Goal: Information Seeking & Learning: Learn about a topic

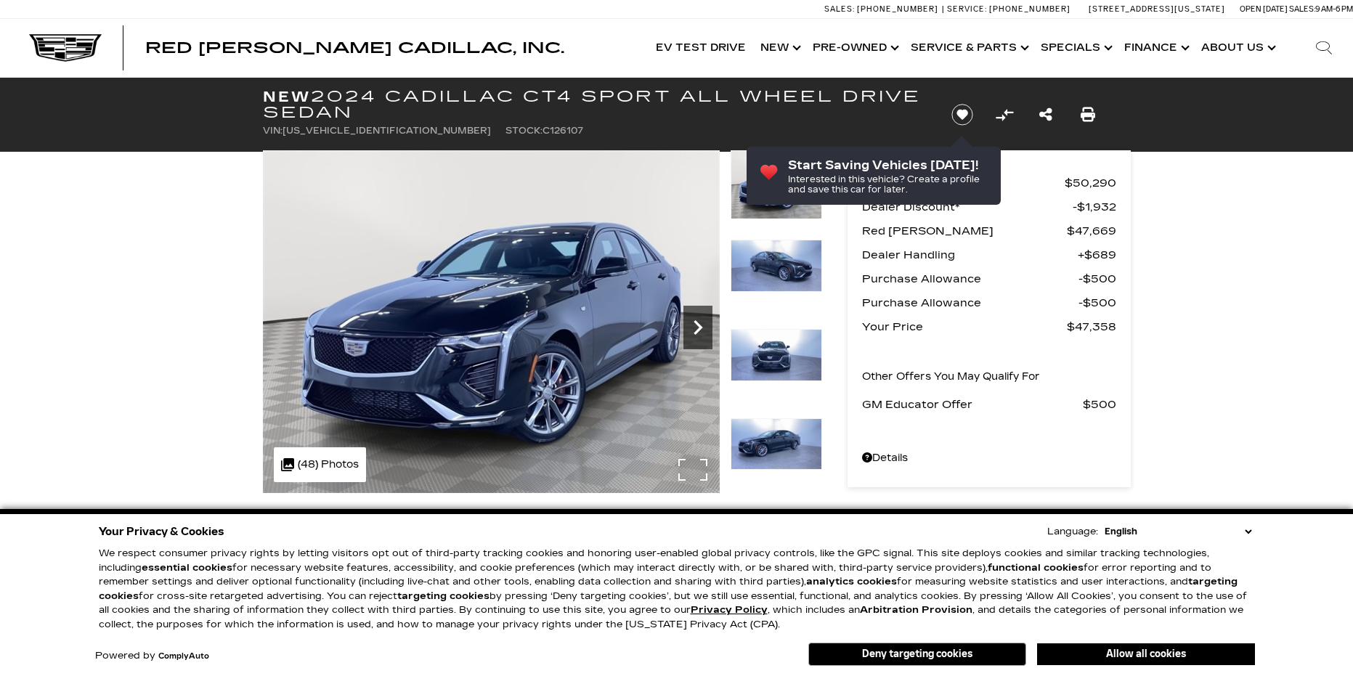
click at [696, 325] on icon "Next" at bounding box center [697, 327] width 29 height 29
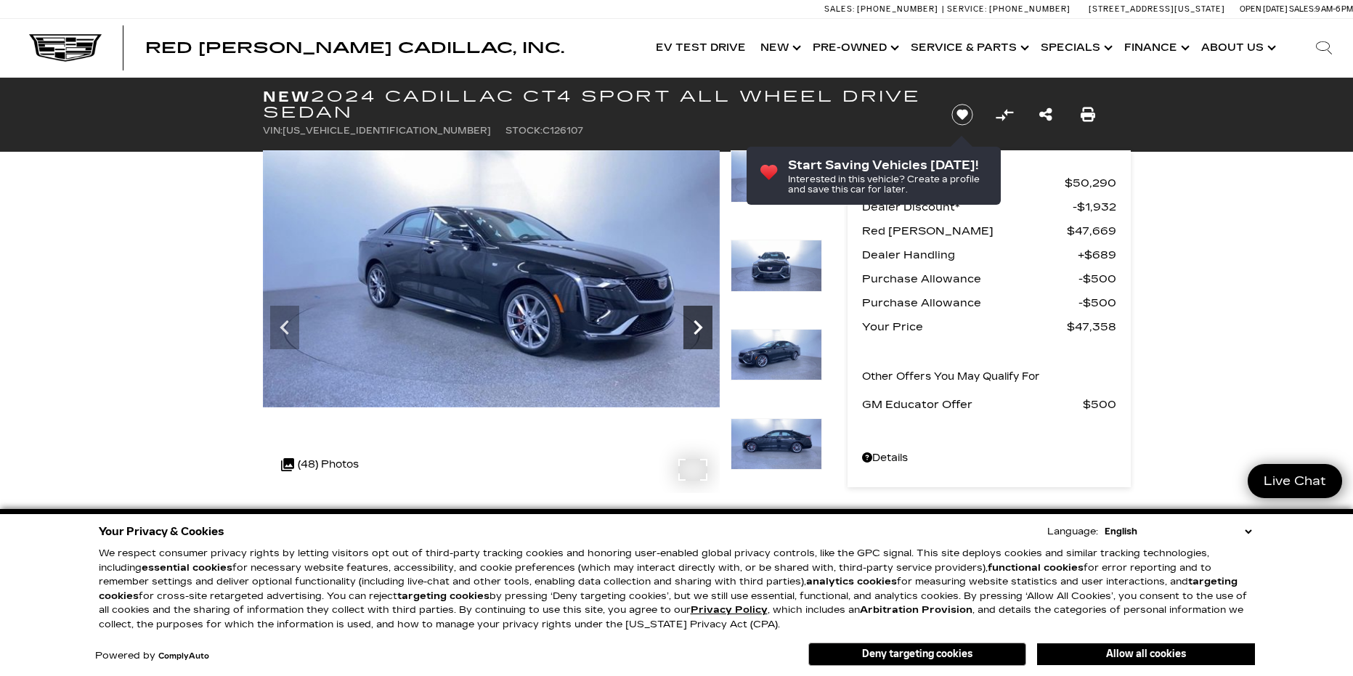
click at [696, 325] on icon "Next" at bounding box center [697, 327] width 29 height 29
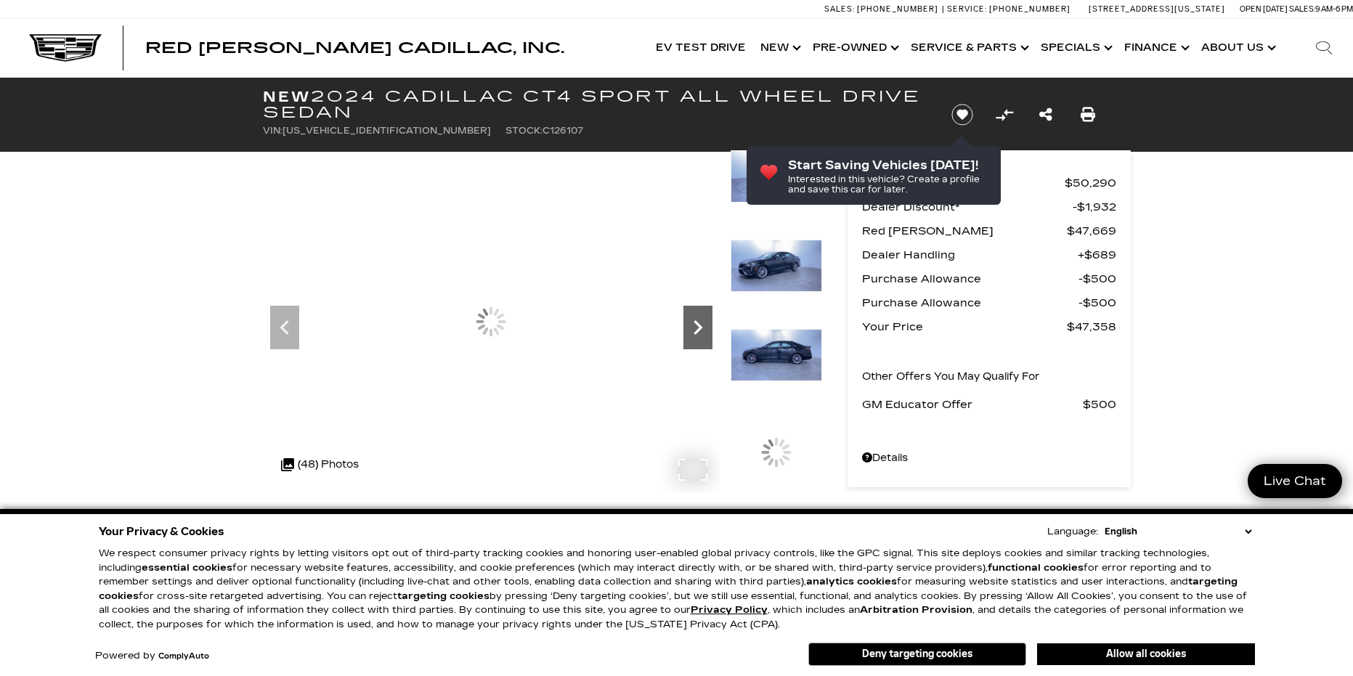
click at [696, 325] on icon "Next" at bounding box center [697, 327] width 29 height 29
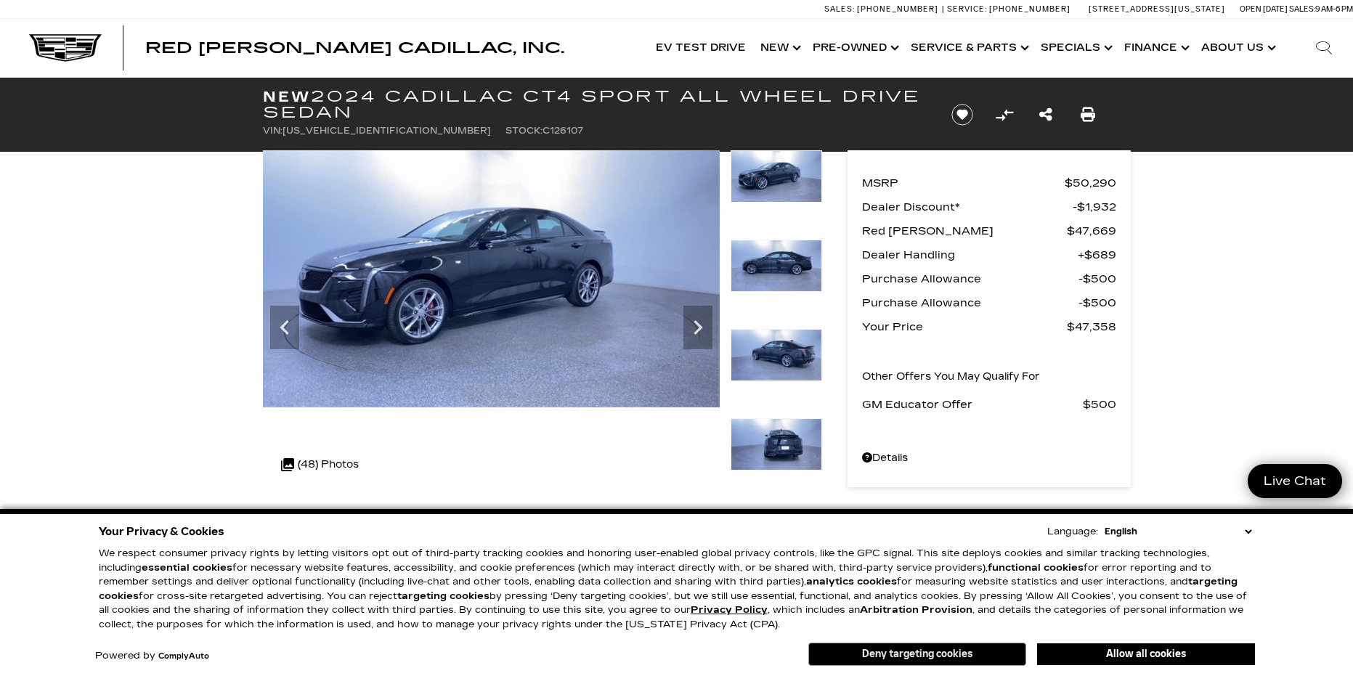
click at [925, 660] on button "Deny targeting cookies" at bounding box center [917, 654] width 218 height 23
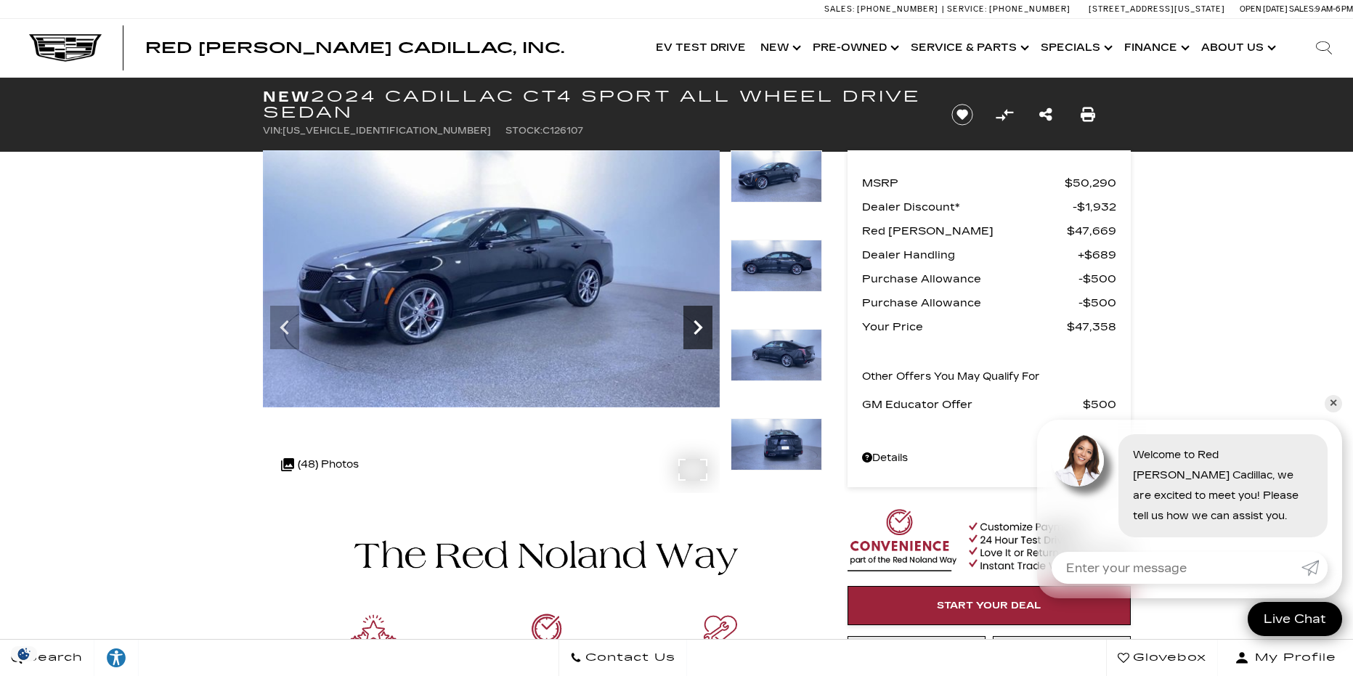
click at [703, 325] on icon "Next" at bounding box center [697, 327] width 29 height 29
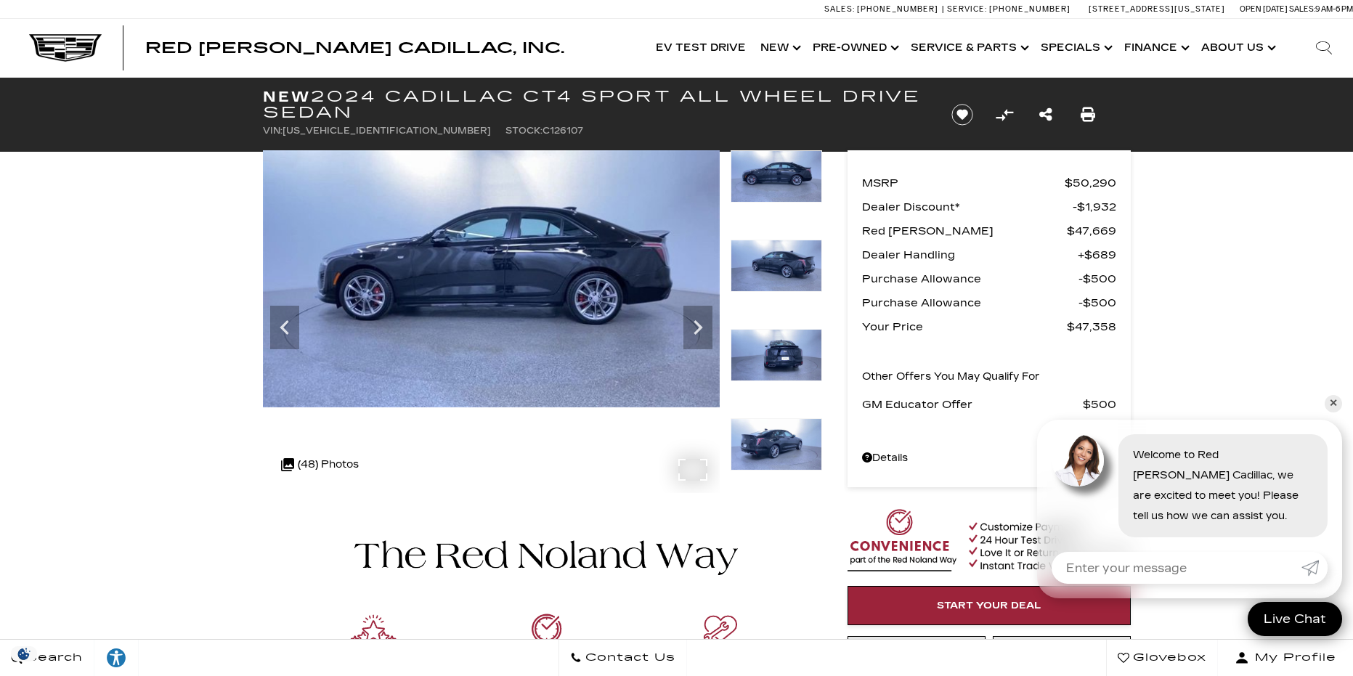
click at [500, 306] on img at bounding box center [491, 278] width 457 height 257
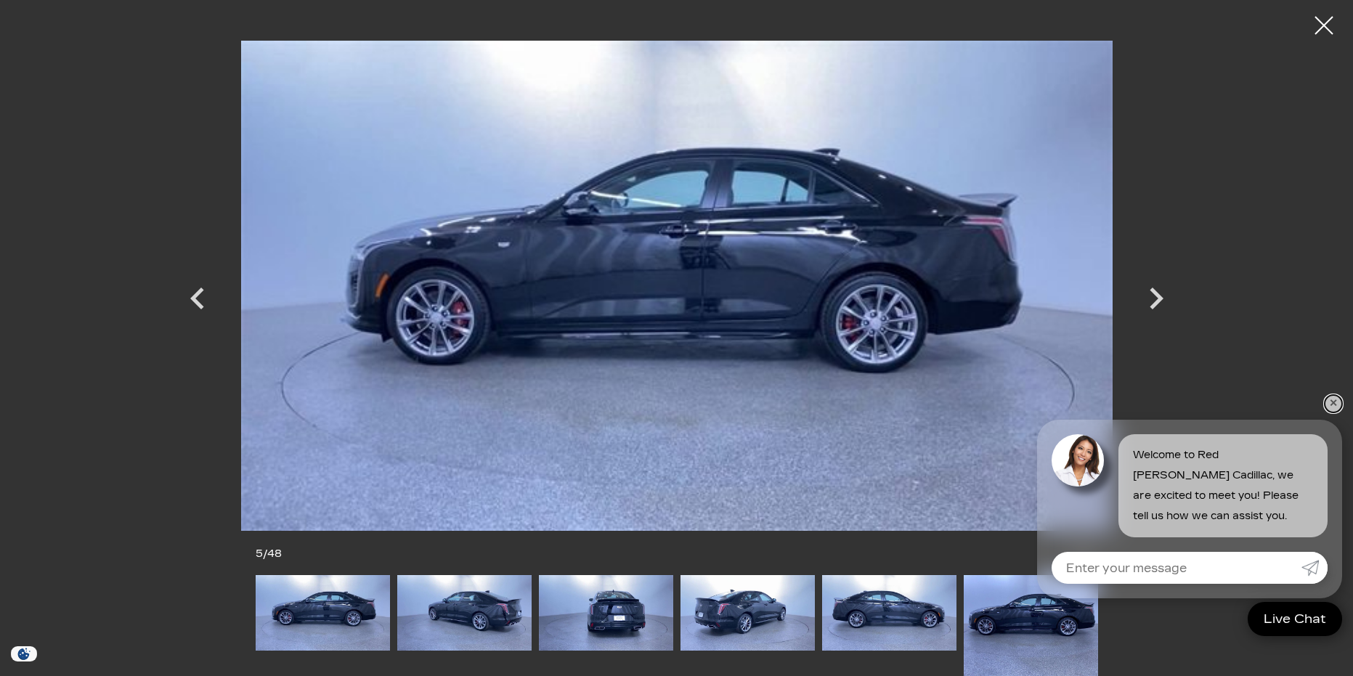
click at [1334, 403] on link "✕" at bounding box center [1332, 403] width 17 height 17
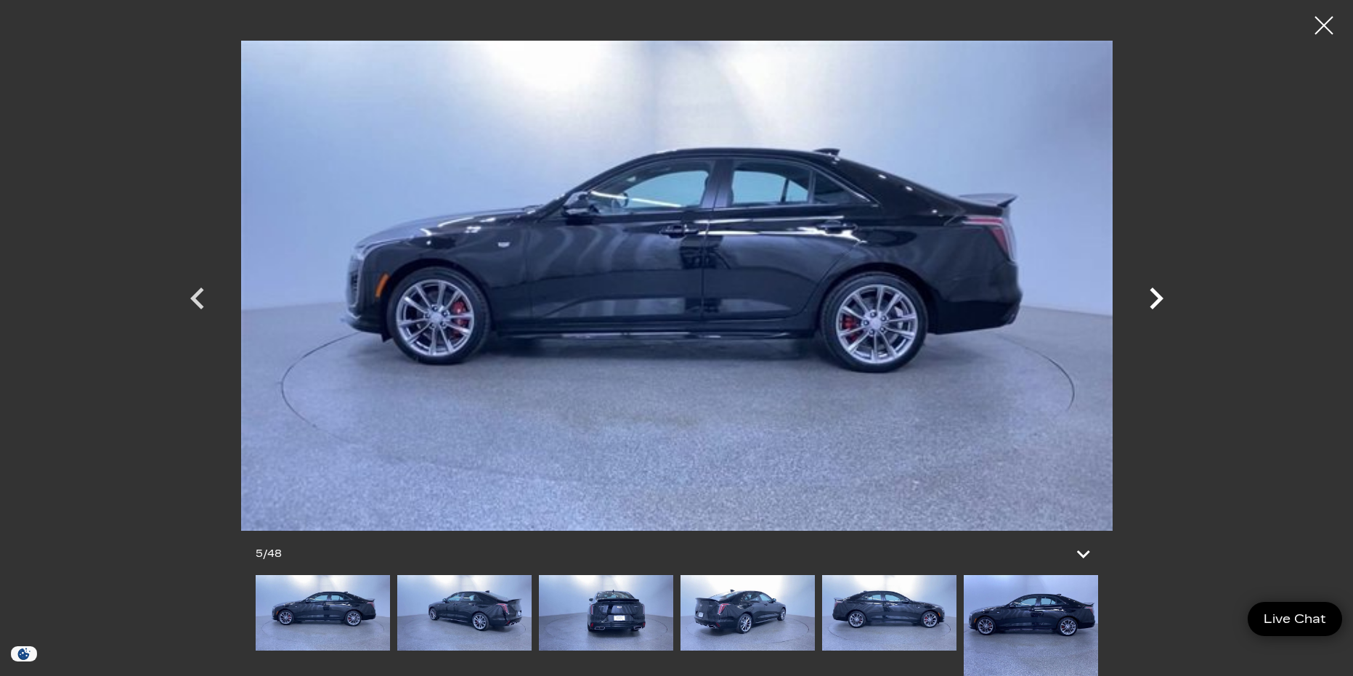
click at [1162, 306] on icon "Next" at bounding box center [1156, 299] width 44 height 44
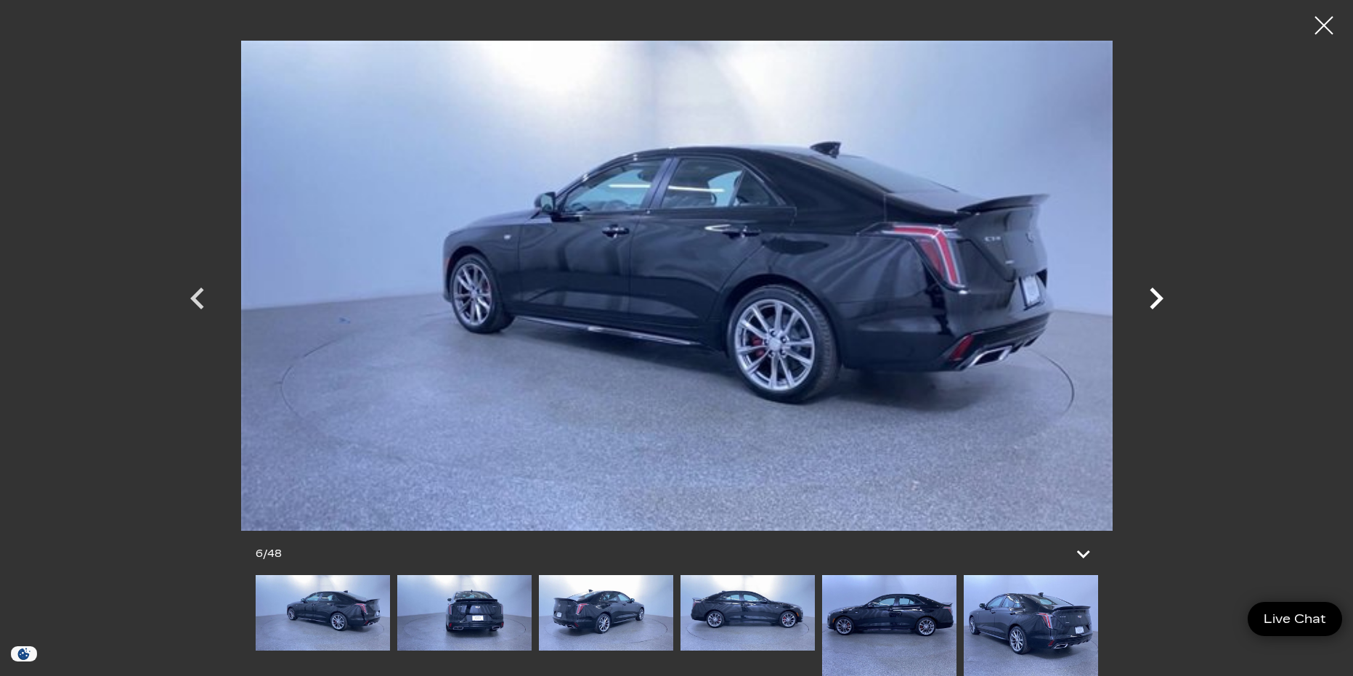
click at [1157, 296] on icon "Next" at bounding box center [1156, 299] width 14 height 22
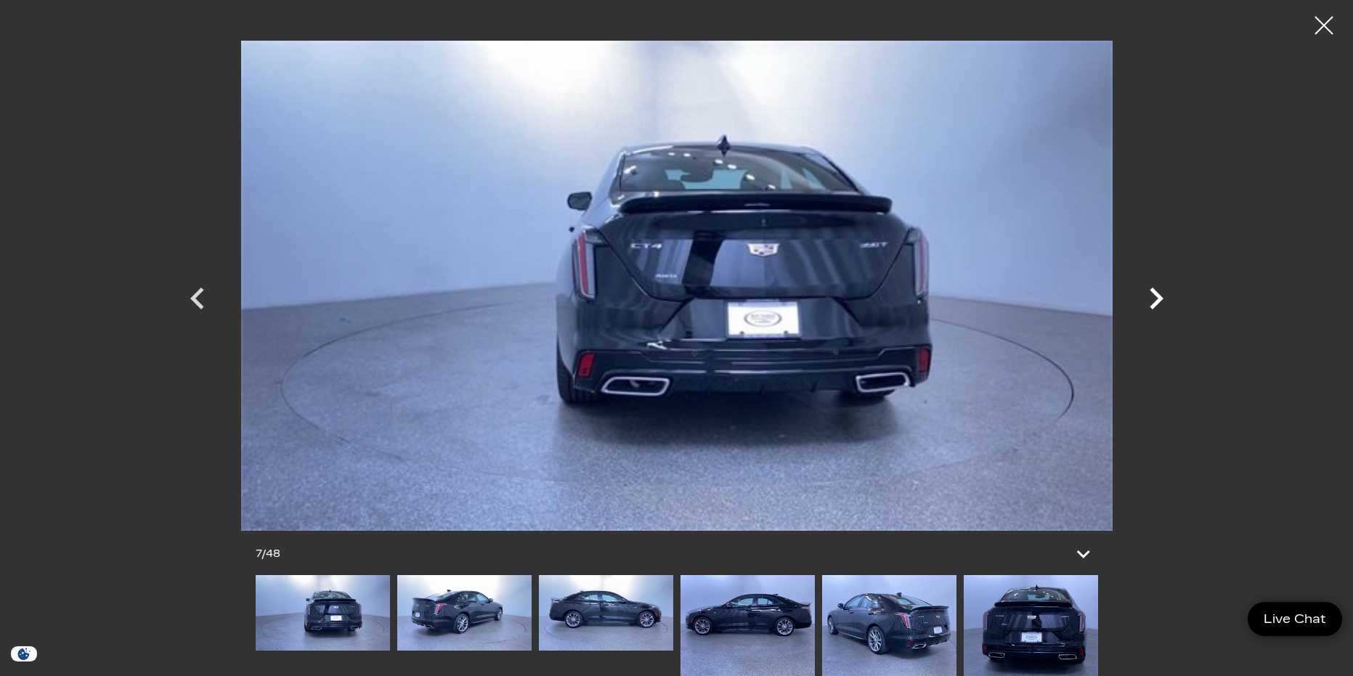
click at [1157, 296] on icon "Next" at bounding box center [1156, 299] width 14 height 22
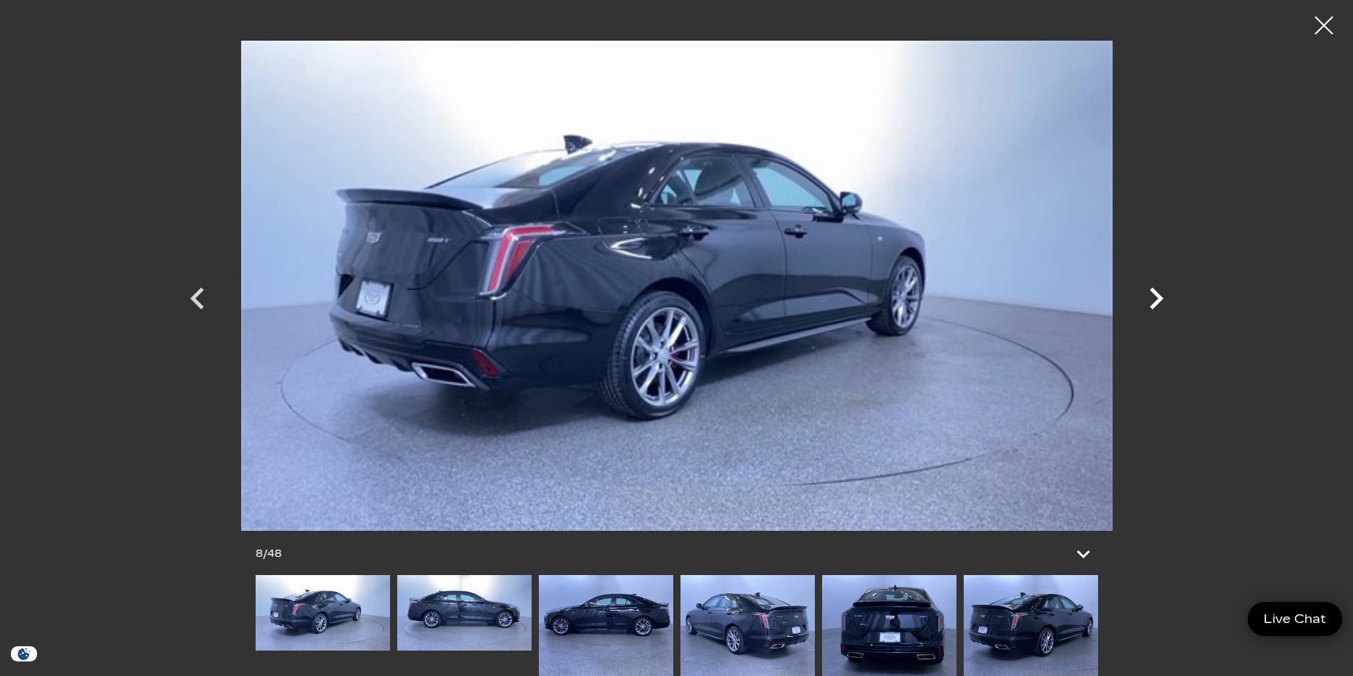
click at [1157, 296] on icon "Next" at bounding box center [1156, 299] width 14 height 22
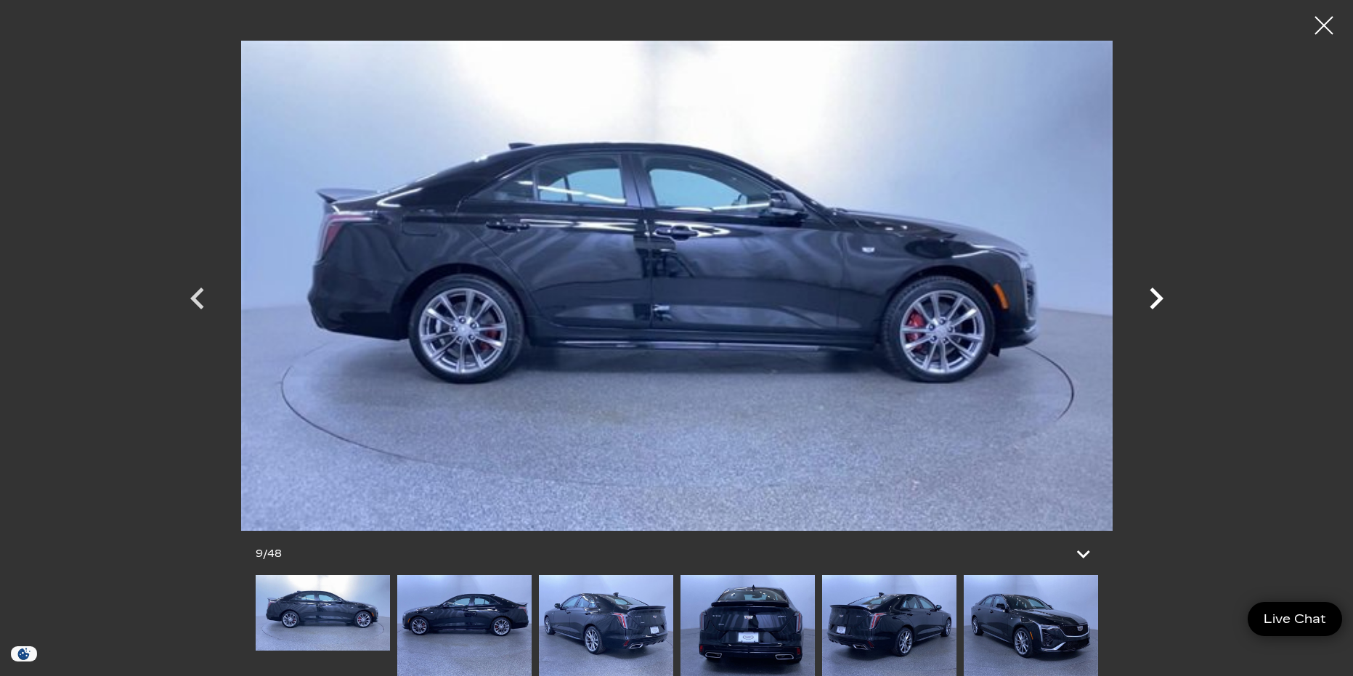
click at [1157, 296] on icon "Next" at bounding box center [1156, 299] width 14 height 22
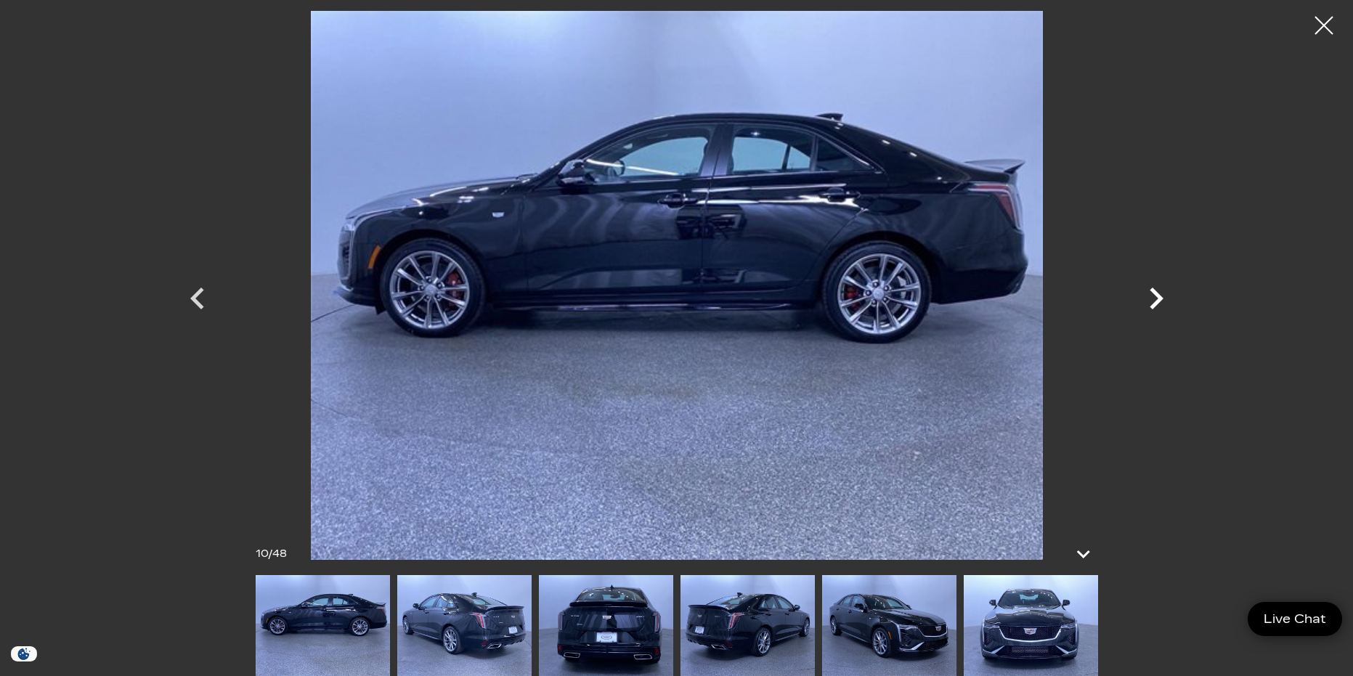
click at [1157, 296] on icon "Next" at bounding box center [1156, 299] width 14 height 22
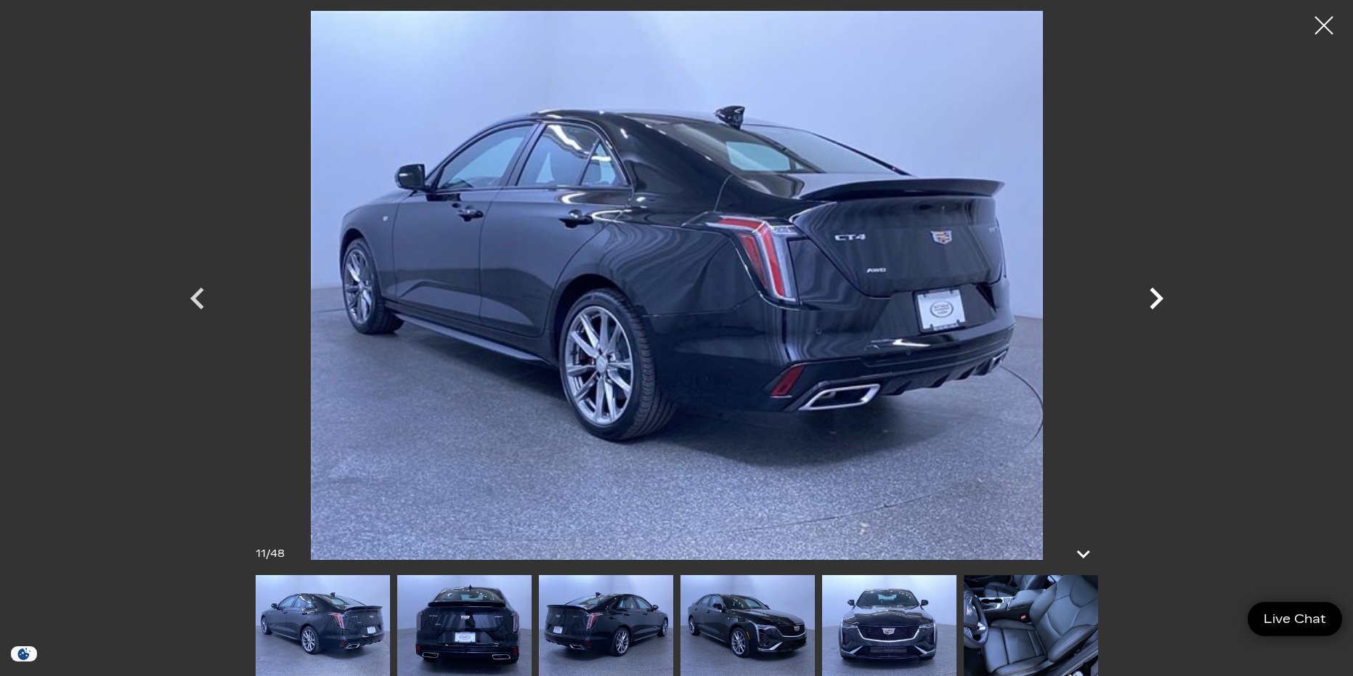
click at [1160, 296] on icon "Next" at bounding box center [1156, 299] width 14 height 22
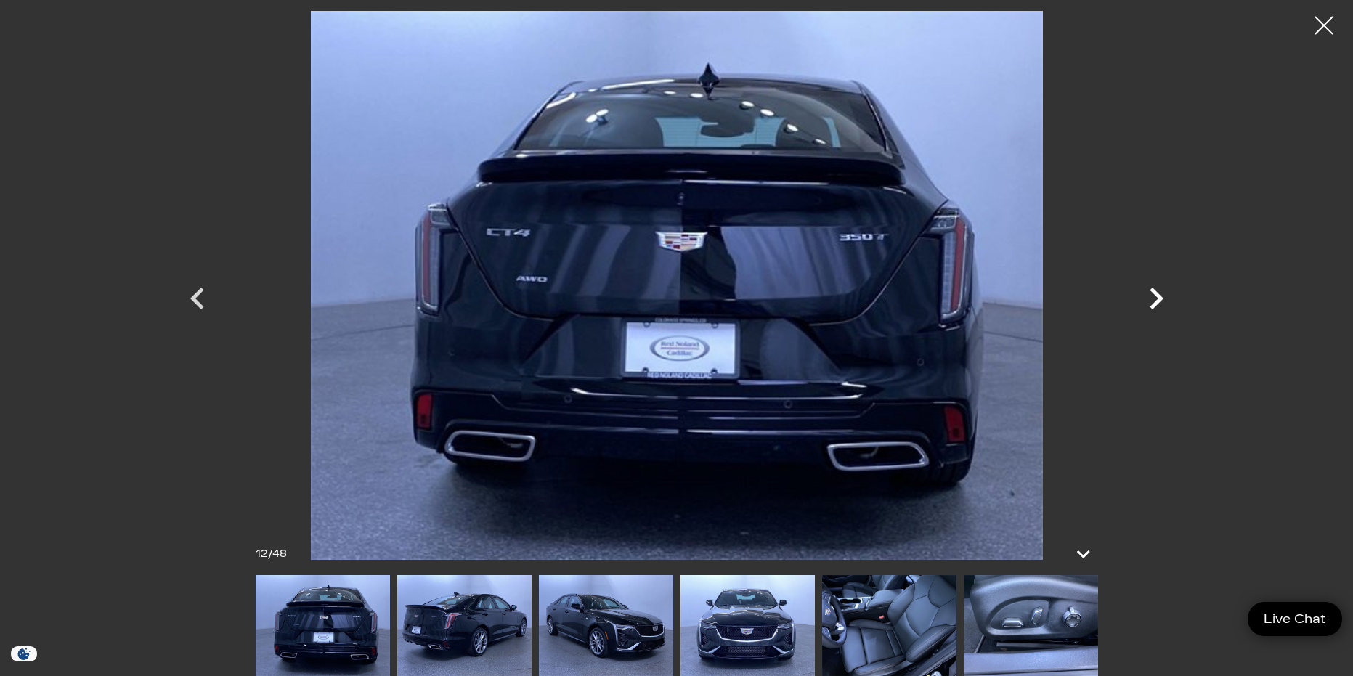
click at [1165, 296] on icon "Next" at bounding box center [1156, 299] width 44 height 44
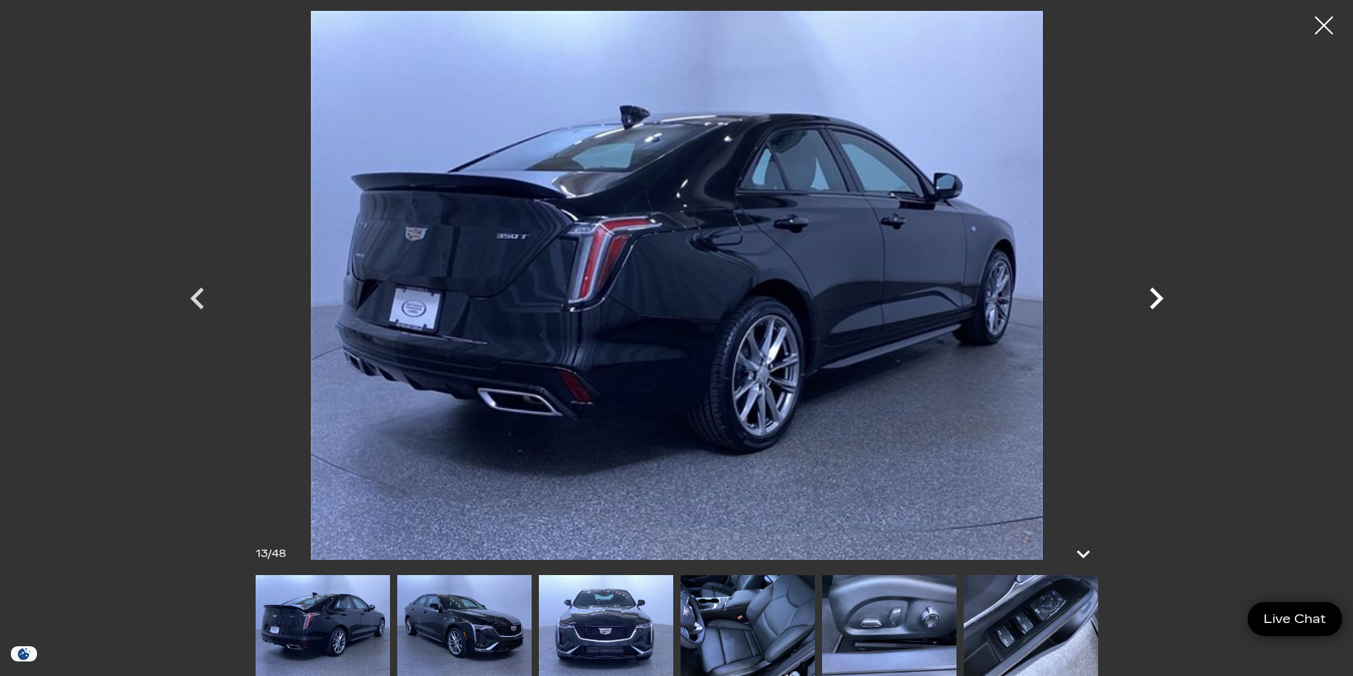
click at [1165, 296] on icon "Next" at bounding box center [1156, 299] width 44 height 44
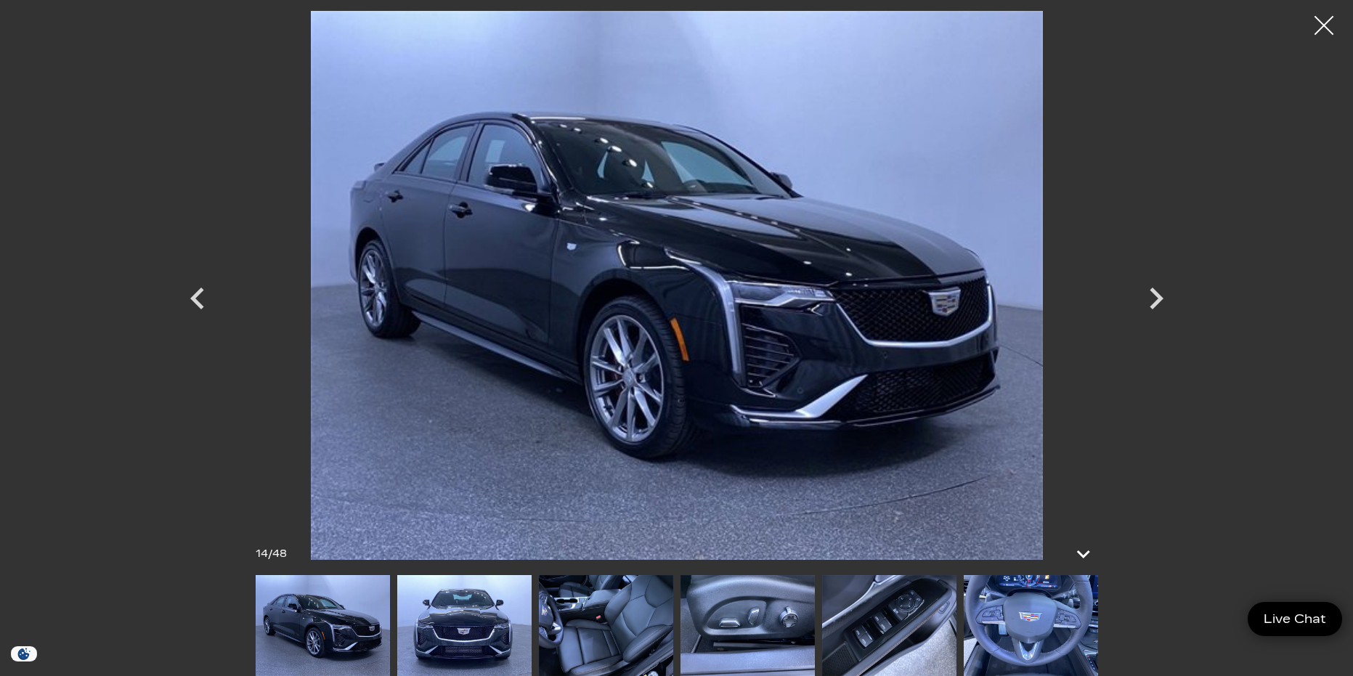
click at [1328, 20] on div at bounding box center [1324, 26] width 38 height 38
